Goal: Transaction & Acquisition: Purchase product/service

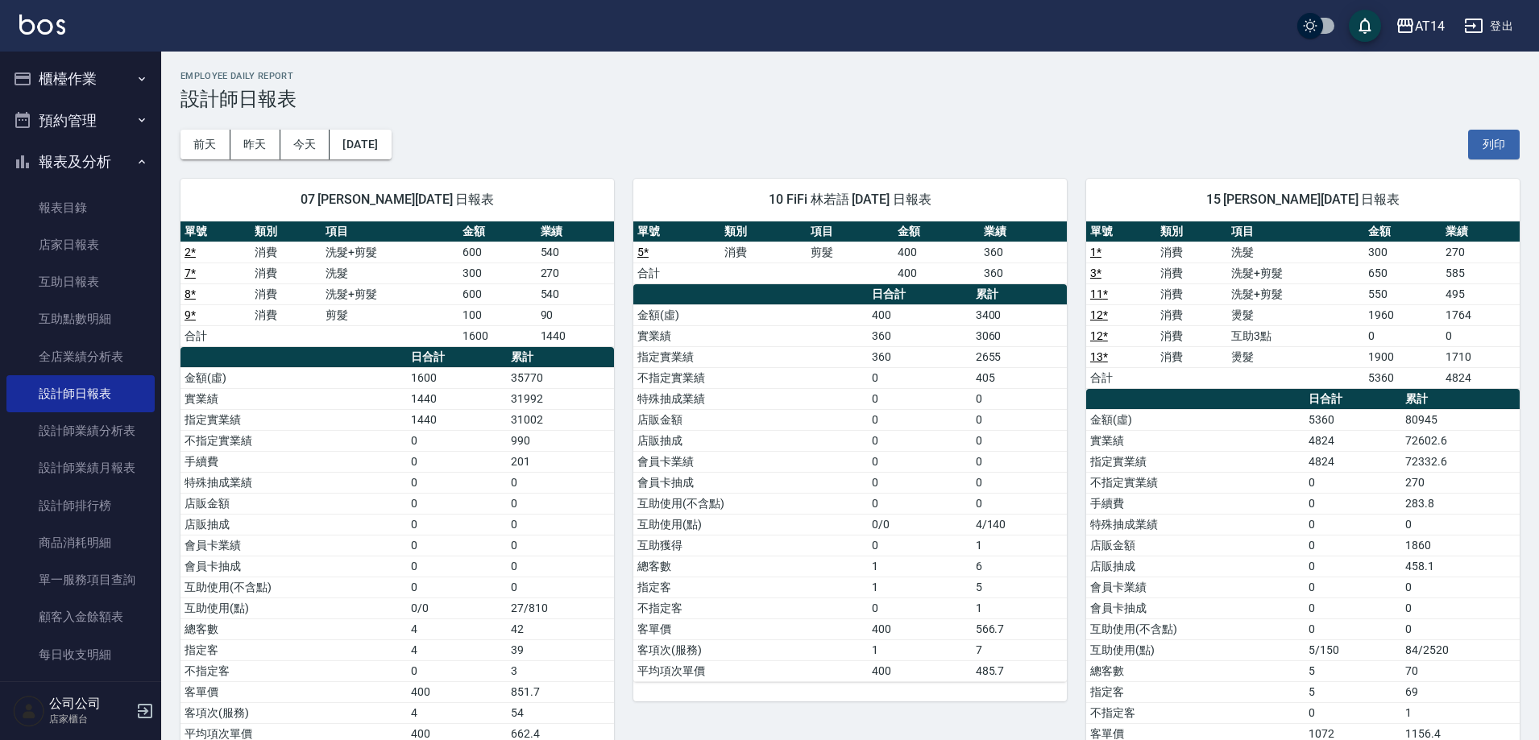
click at [38, 115] on button "預約管理" at bounding box center [80, 121] width 148 height 42
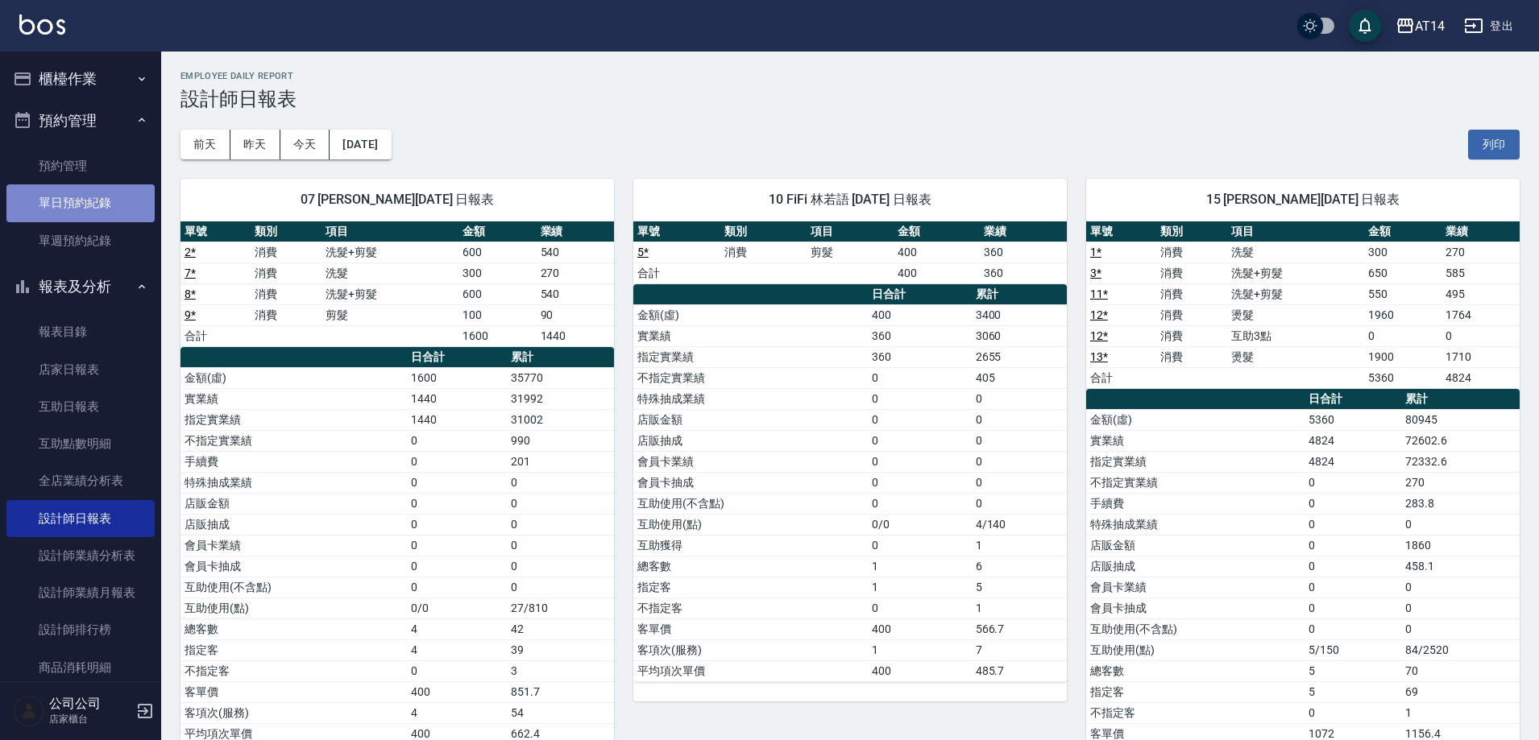
click at [91, 204] on link "單日預約紀錄" at bounding box center [80, 203] width 148 height 37
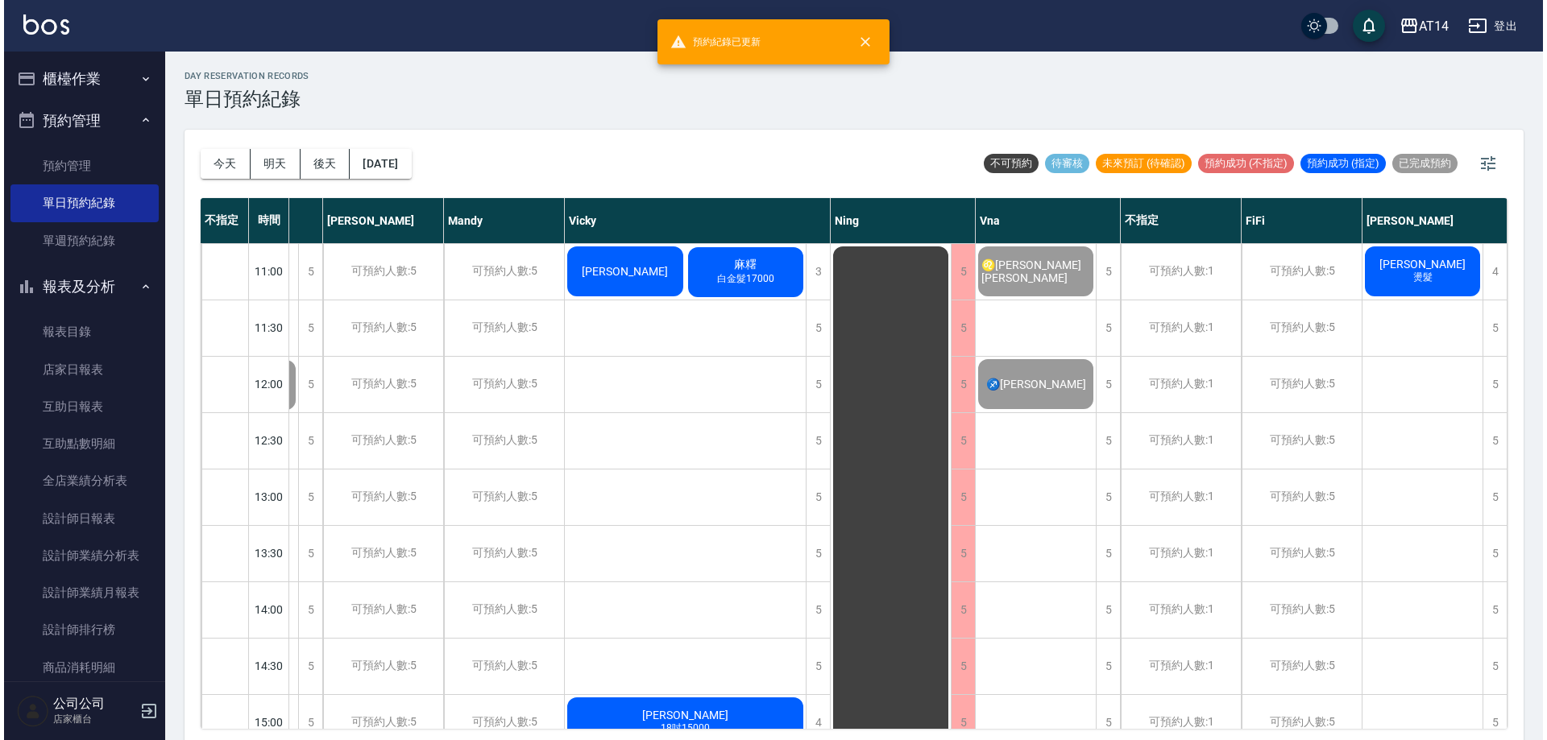
scroll to position [0, 240]
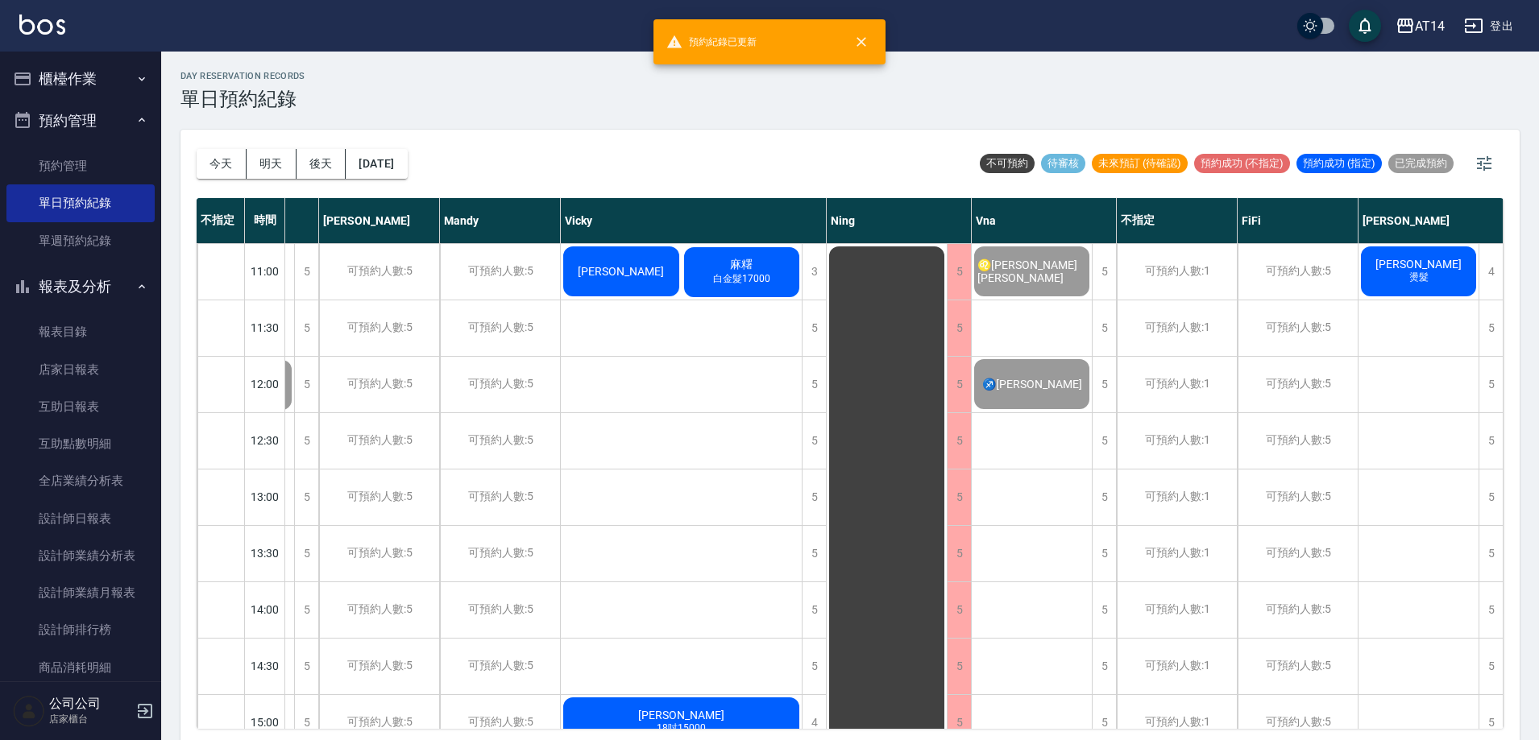
click at [174, 301] on div "[PERSON_NAME]" at bounding box center [113, 441] width 121 height 280
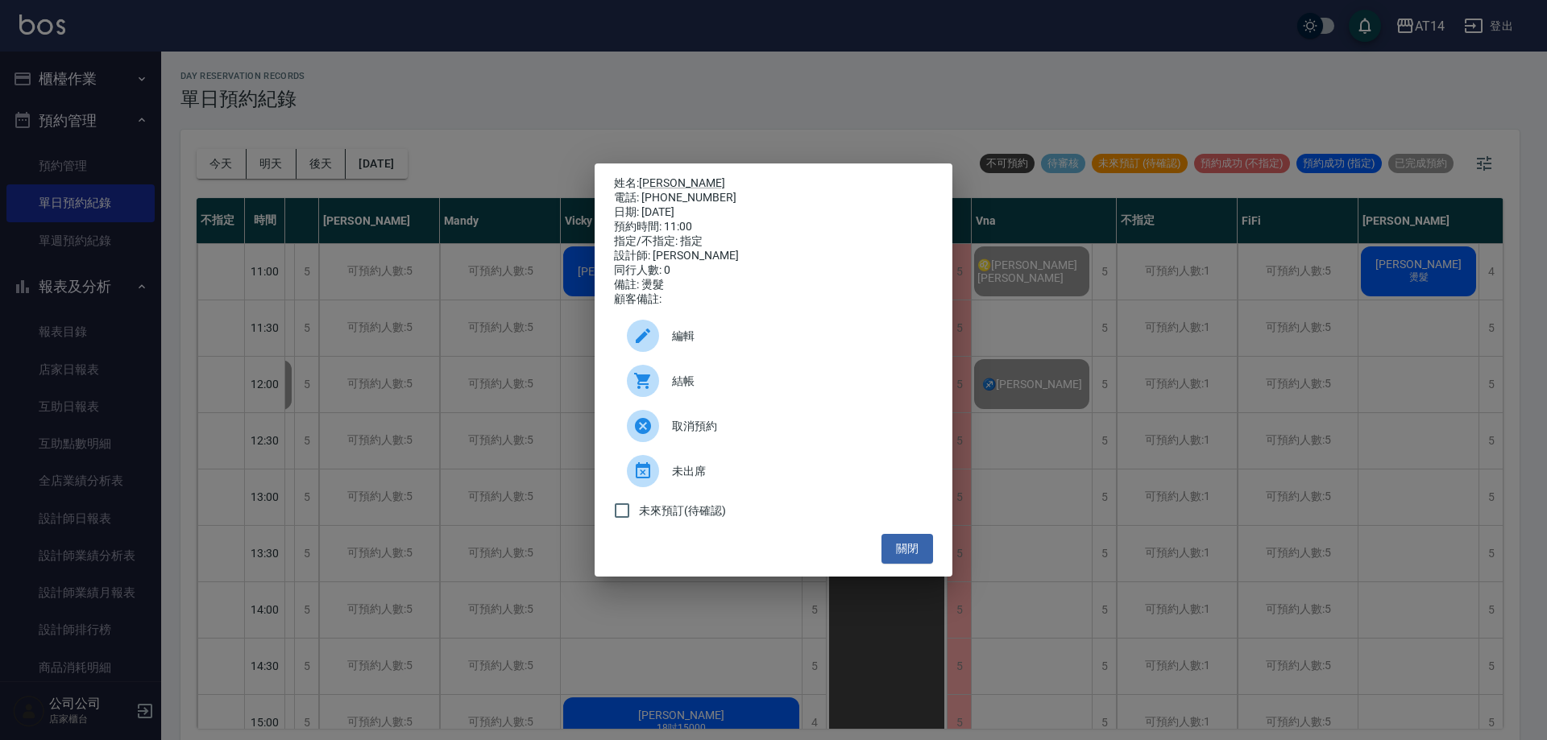
click at [749, 390] on span "結帳" at bounding box center [796, 381] width 248 height 17
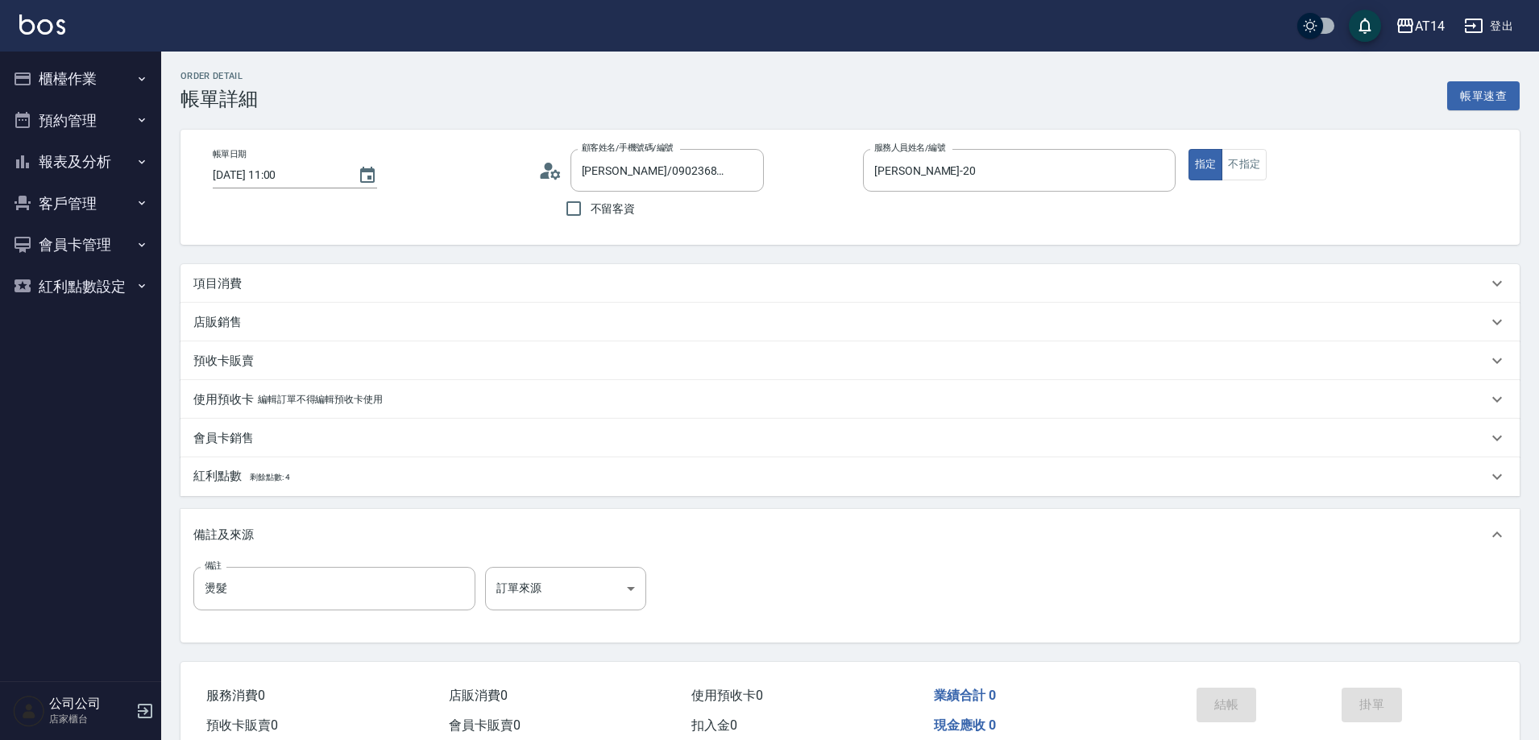
click at [245, 285] on div "項目消費" at bounding box center [840, 284] width 1294 height 17
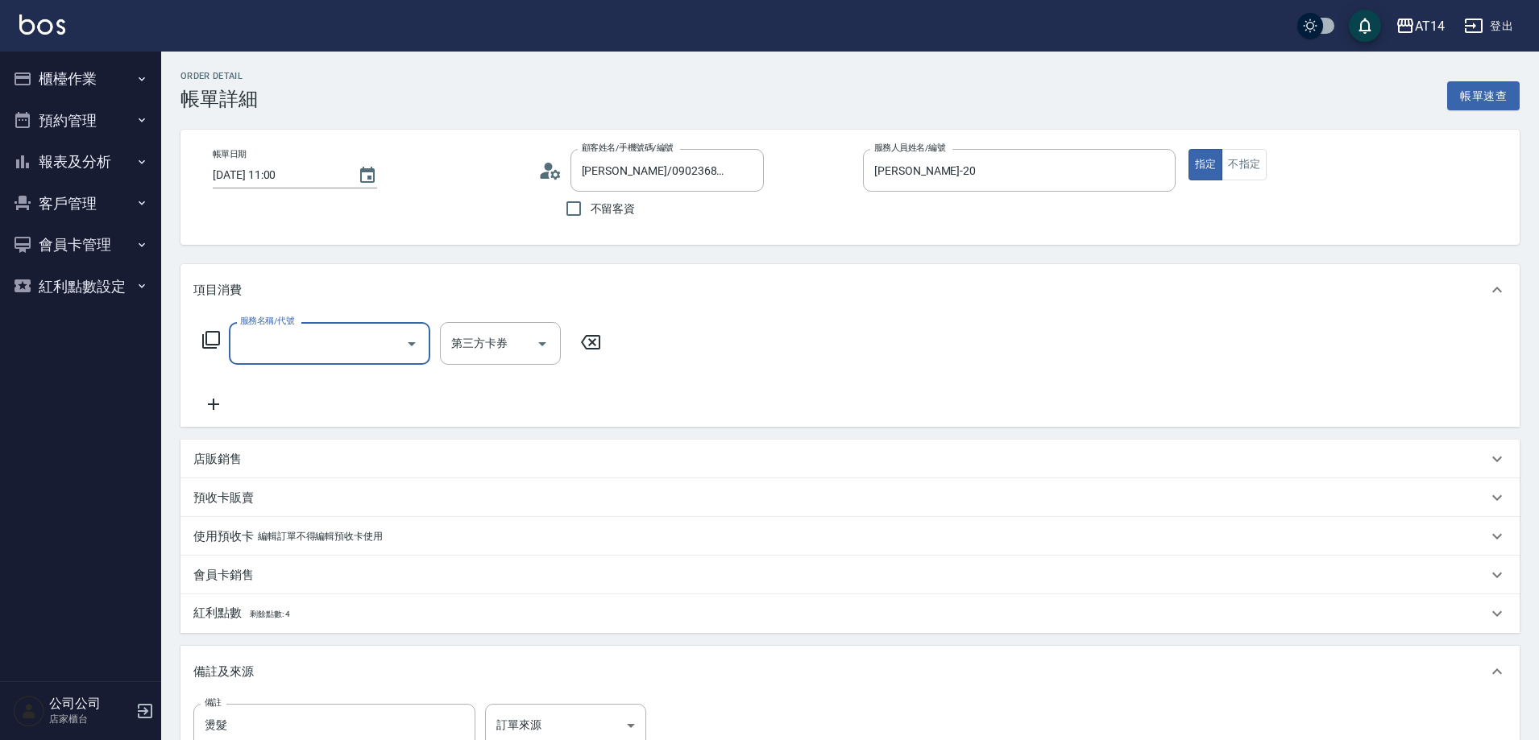
drag, startPoint x: 378, startPoint y: 367, endPoint x: 371, endPoint y: 353, distance: 15.1
click at [377, 365] on div "服務名稱/代號 服務名稱/代號 第三方卡券 第三方卡券" at bounding box center [401, 368] width 417 height 92
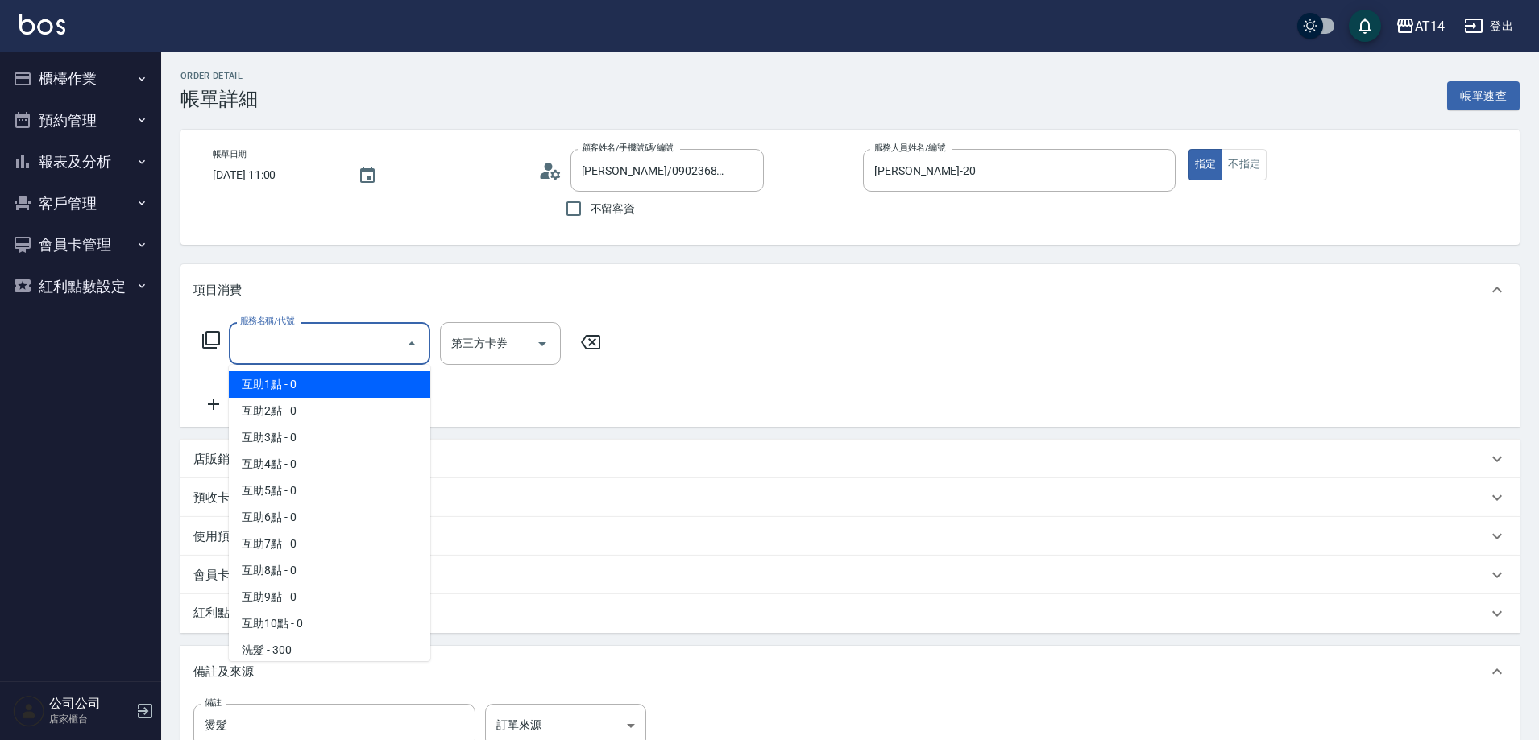
click at [371, 353] on input "服務名稱/代號" at bounding box center [317, 344] width 163 height 28
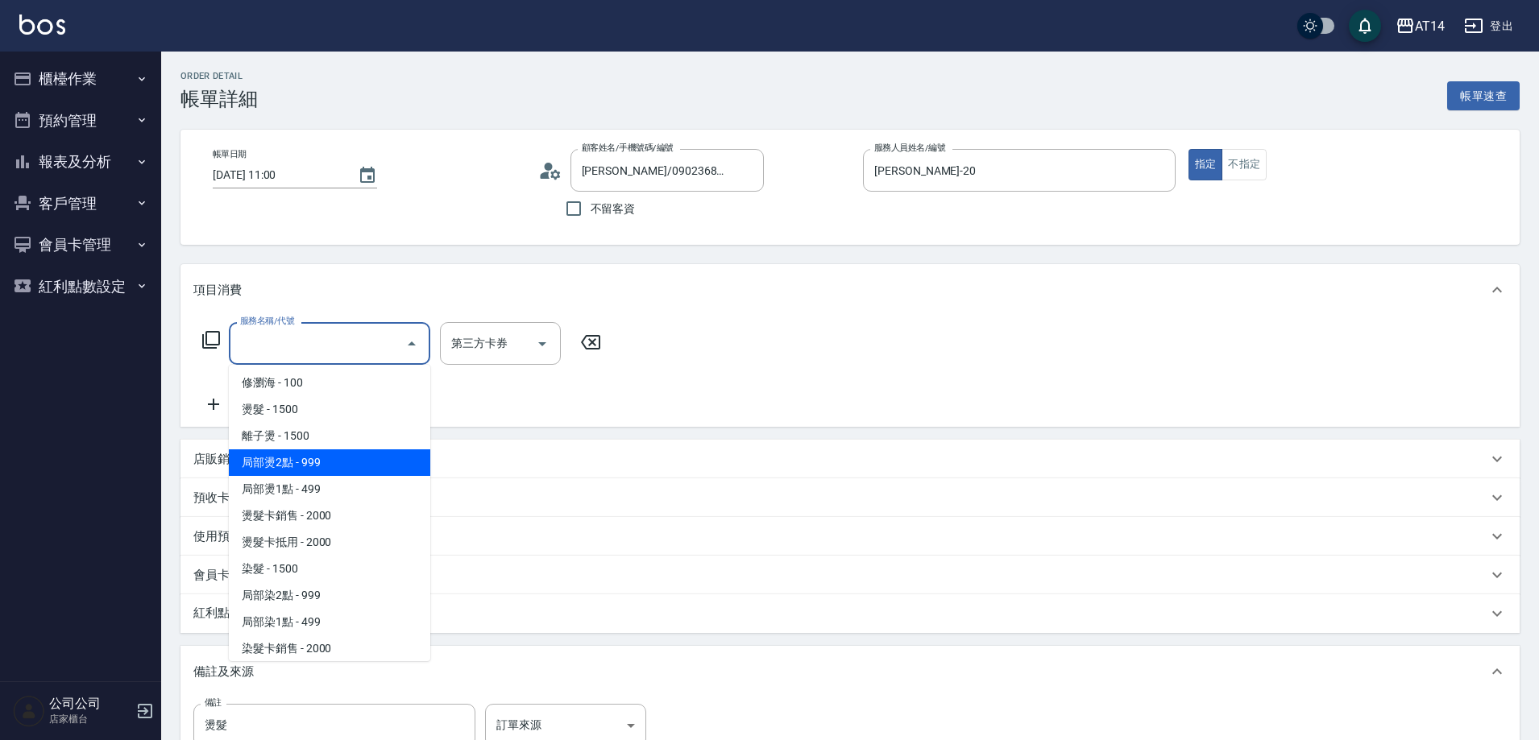
scroll to position [322, 0]
click at [336, 457] on span "燙髮 - 1500" at bounding box center [329, 461] width 201 height 27
type input "燙髮(031)"
type input "3"
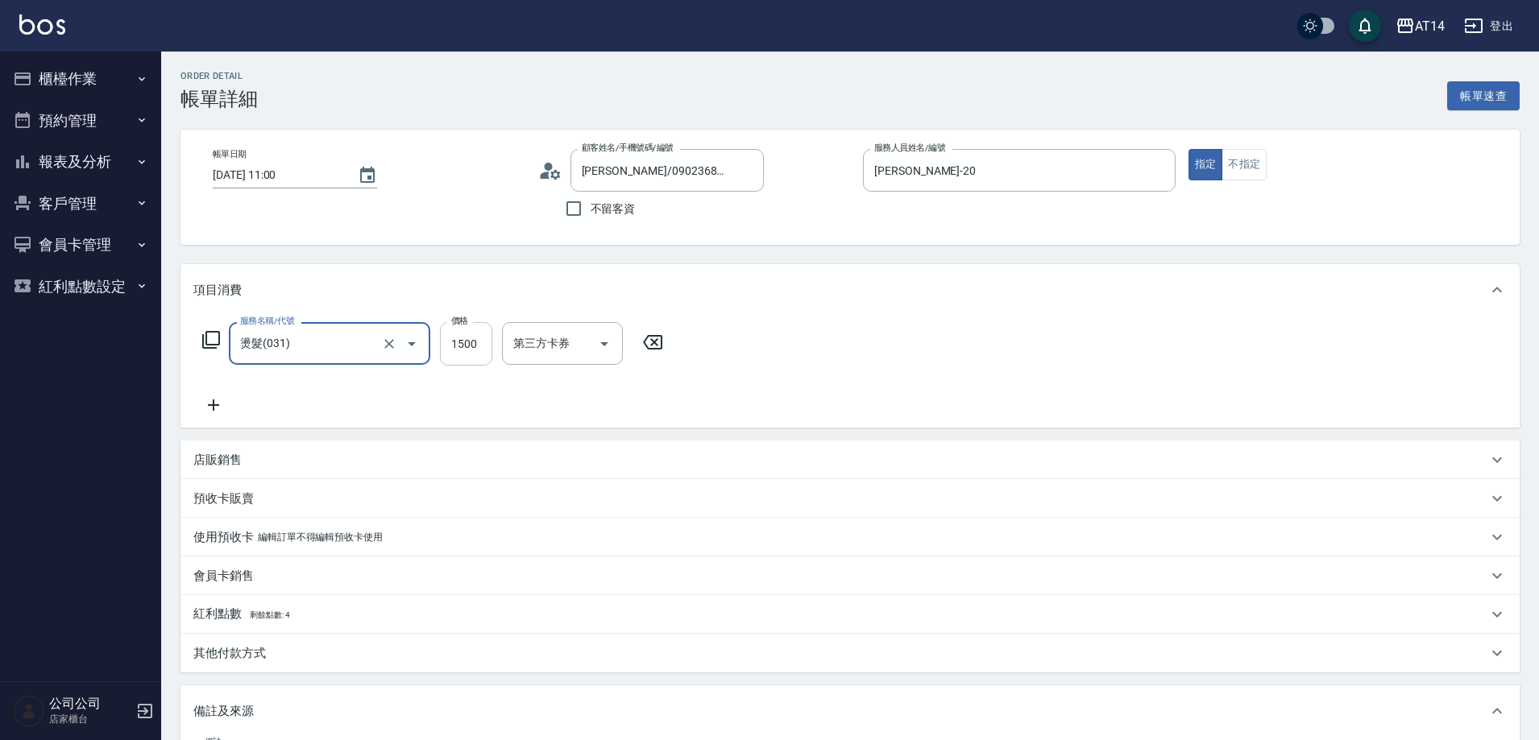
click at [475, 350] on input "1500" at bounding box center [466, 344] width 52 height 44
type input "0"
type input "2000"
type input "4"
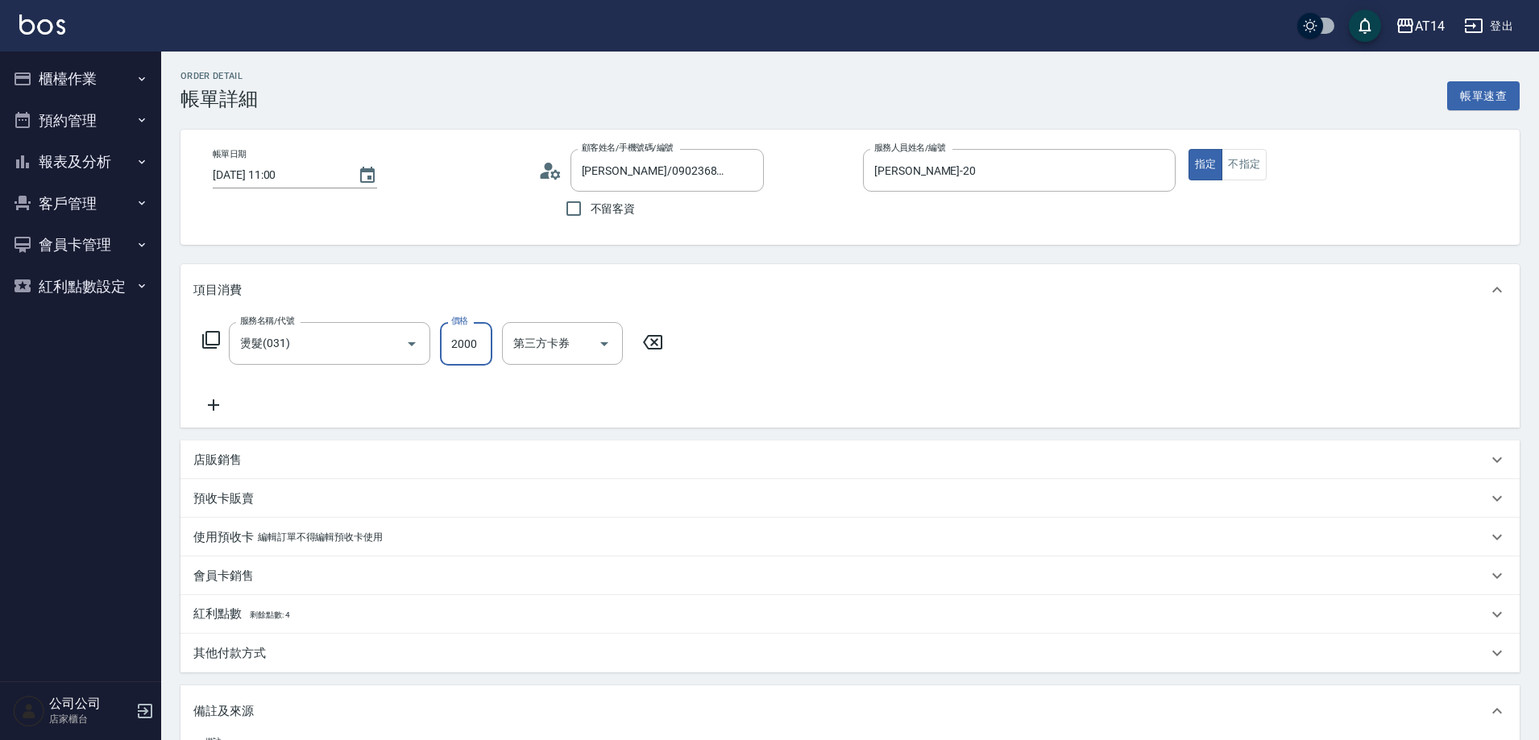
type input "2000"
click at [811, 414] on div "服務名稱/代號 燙髮(031) 服務名稱/代號 價格 2000 價格 第三方卡券 第三方卡券" at bounding box center [849, 372] width 1339 height 112
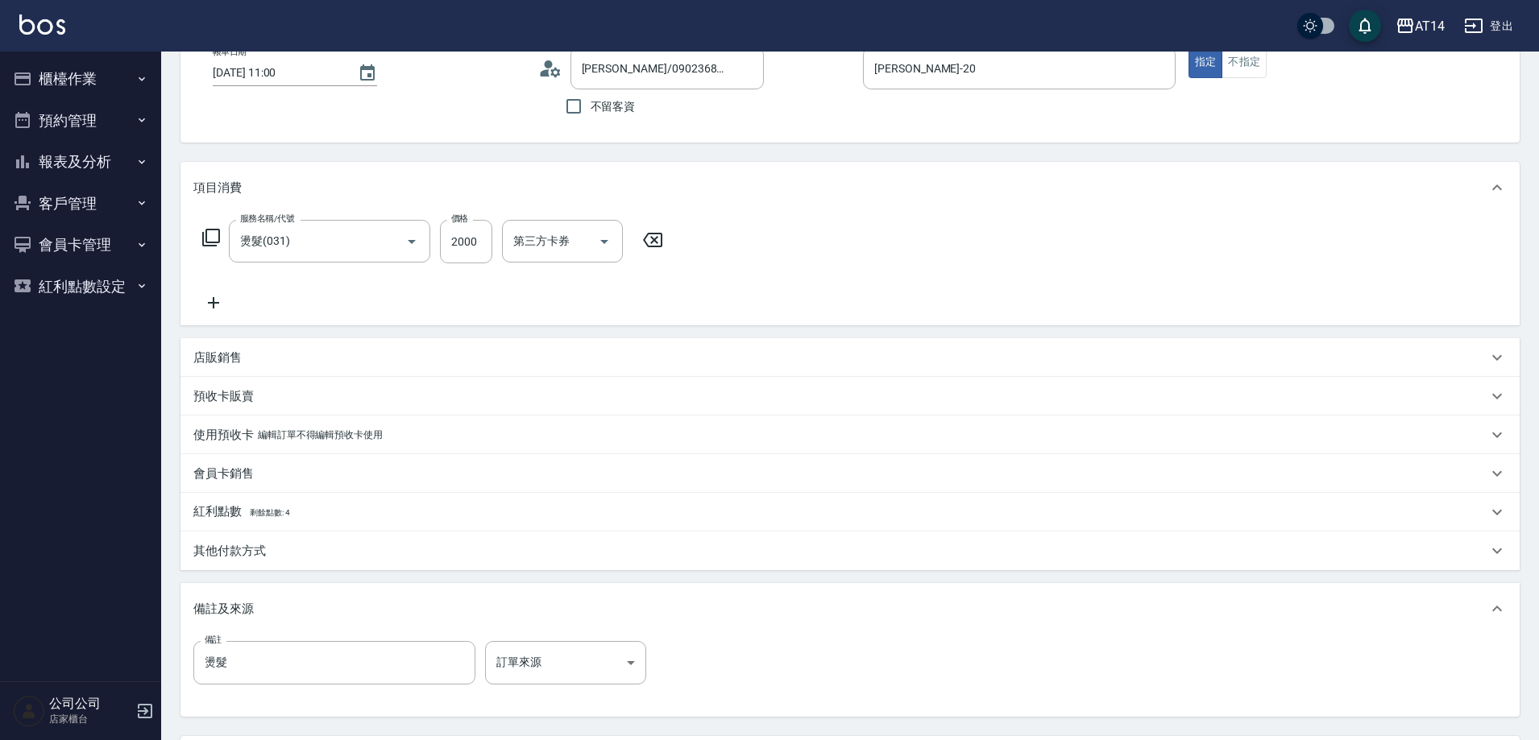
scroll to position [253, 0]
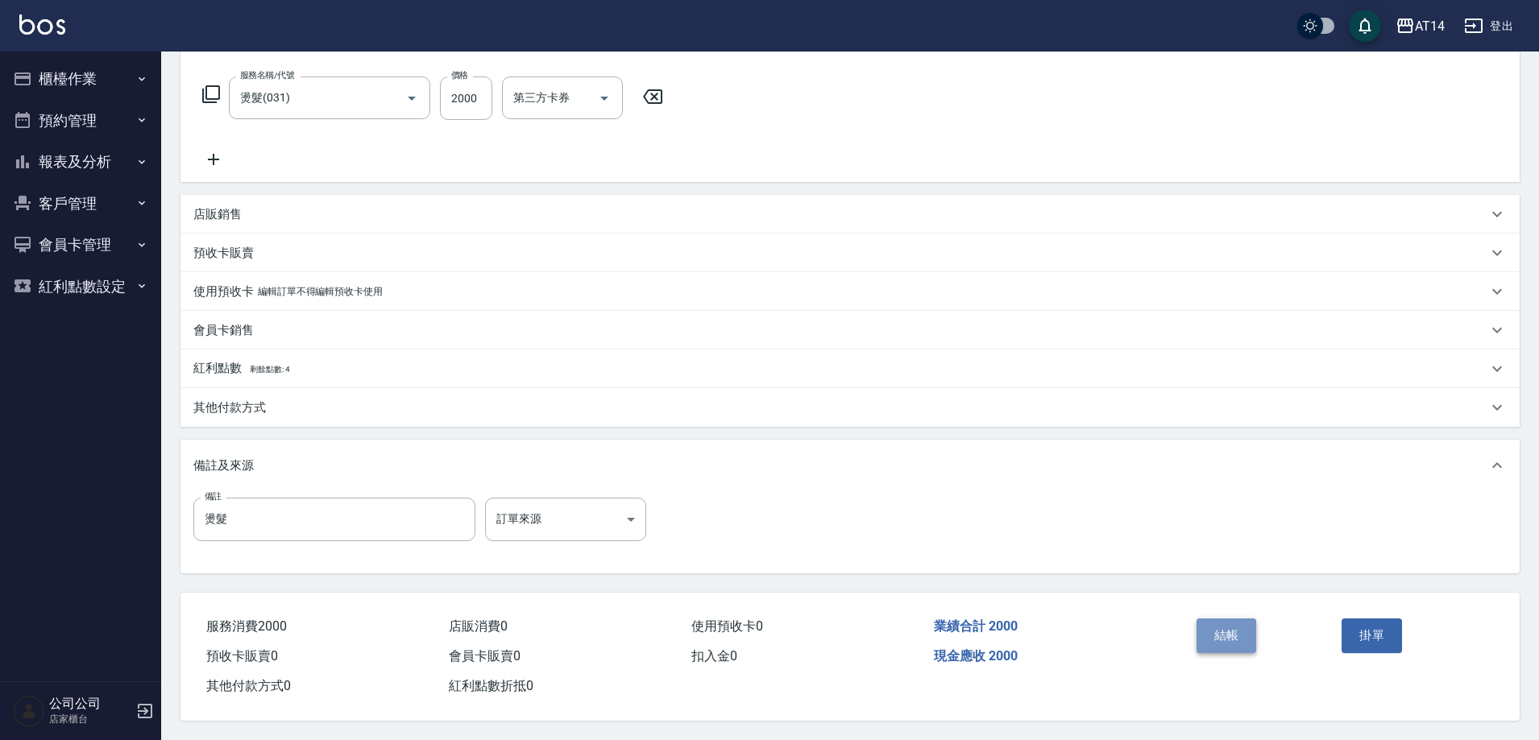
click at [1239, 641] on button "結帳" at bounding box center [1227, 636] width 60 height 34
